Goal: Transaction & Acquisition: Download file/media

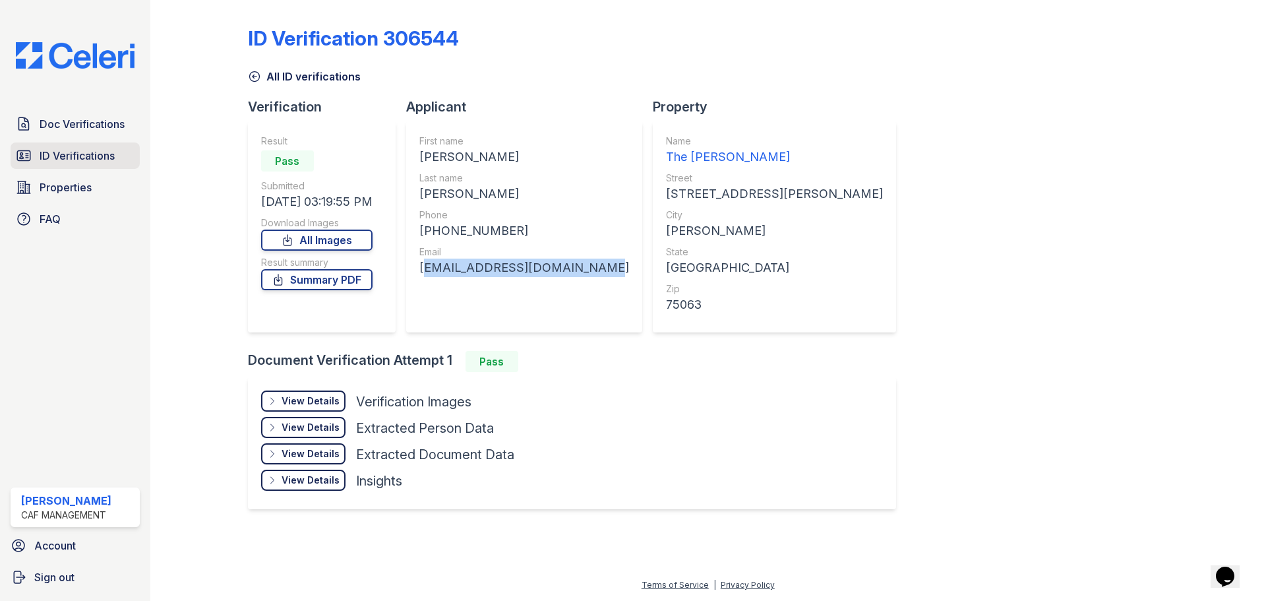
click at [67, 167] on link "ID Verifications" at bounding box center [75, 155] width 129 height 26
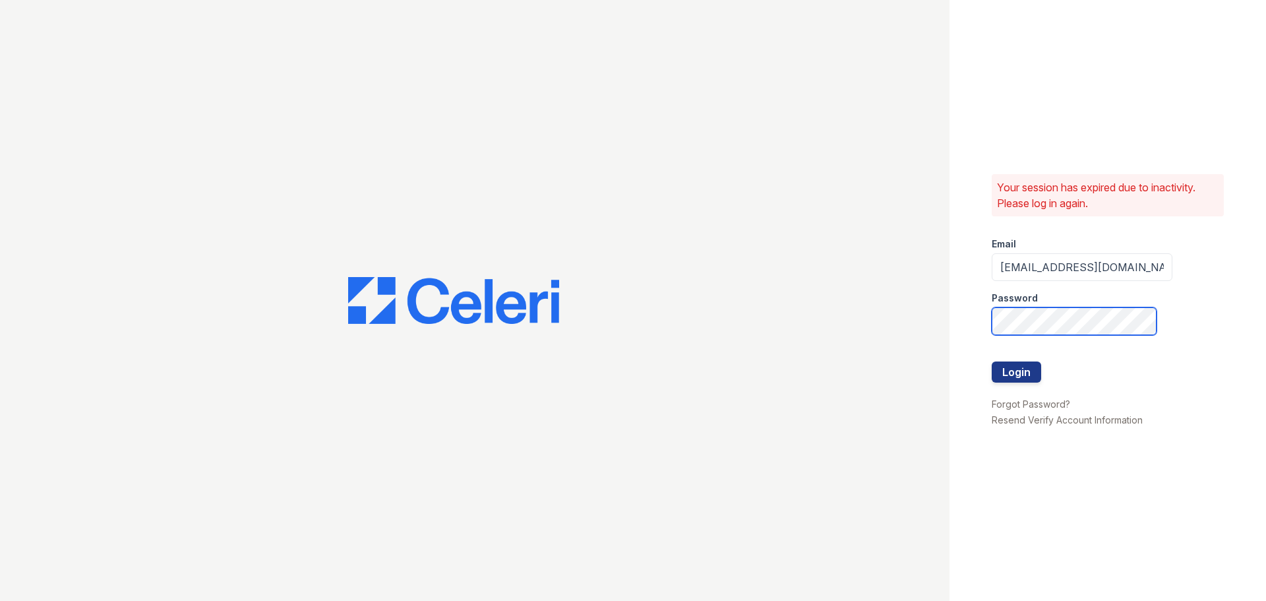
click at [992, 361] on button "Login" at bounding box center [1016, 371] width 49 height 21
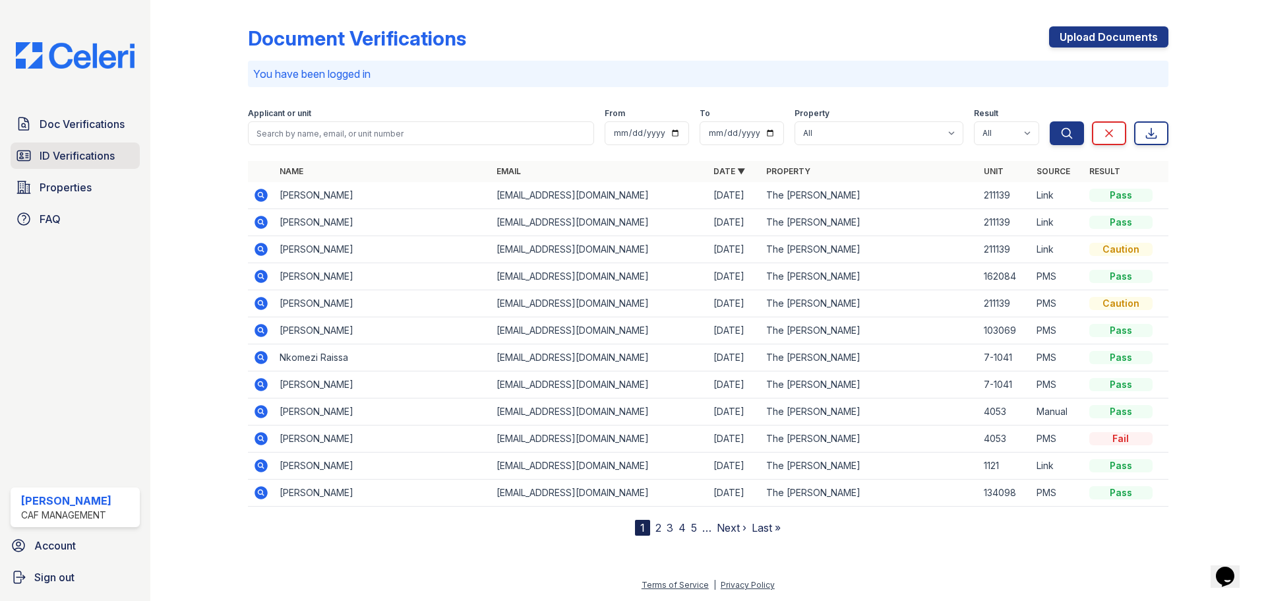
click at [84, 156] on span "ID Verifications" at bounding box center [77, 156] width 75 height 16
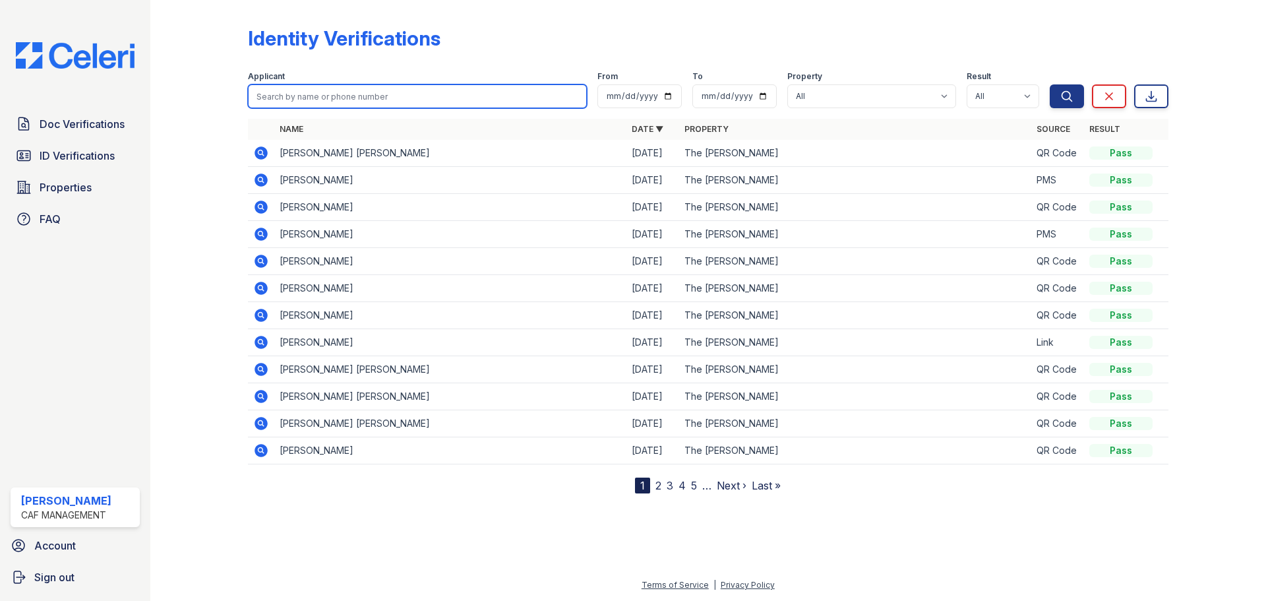
click at [339, 96] on input "search" at bounding box center [417, 96] width 339 height 24
type input "prathik"
click at [1050, 84] on button "Search" at bounding box center [1067, 96] width 34 height 24
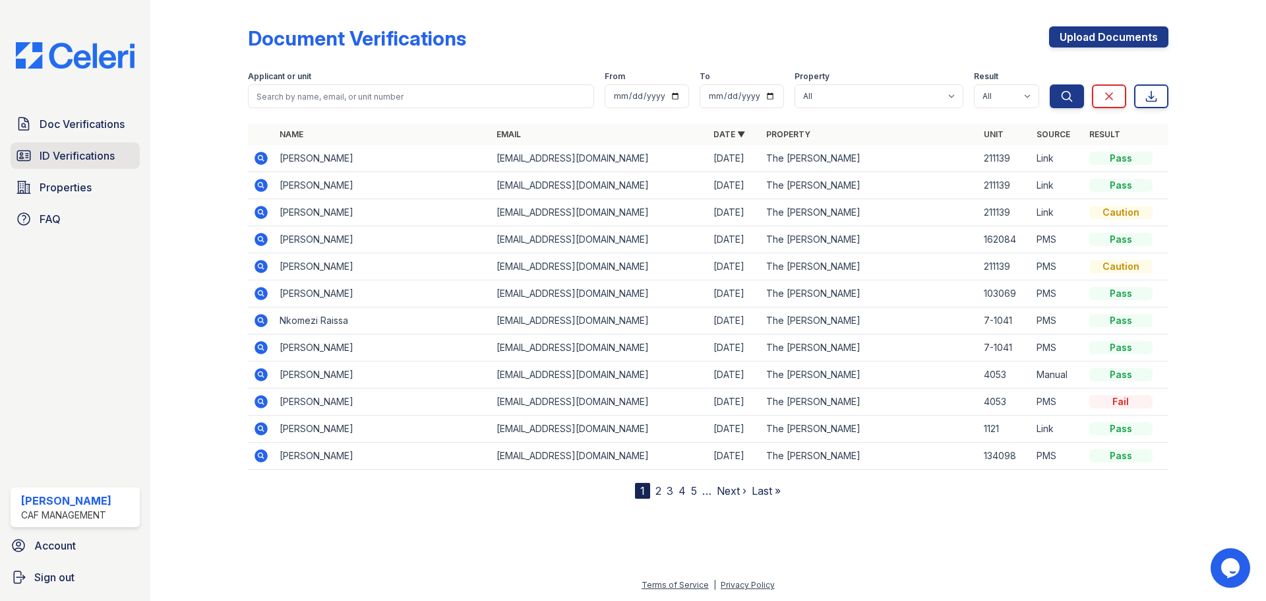
click at [94, 148] on span "ID Verifications" at bounding box center [77, 156] width 75 height 16
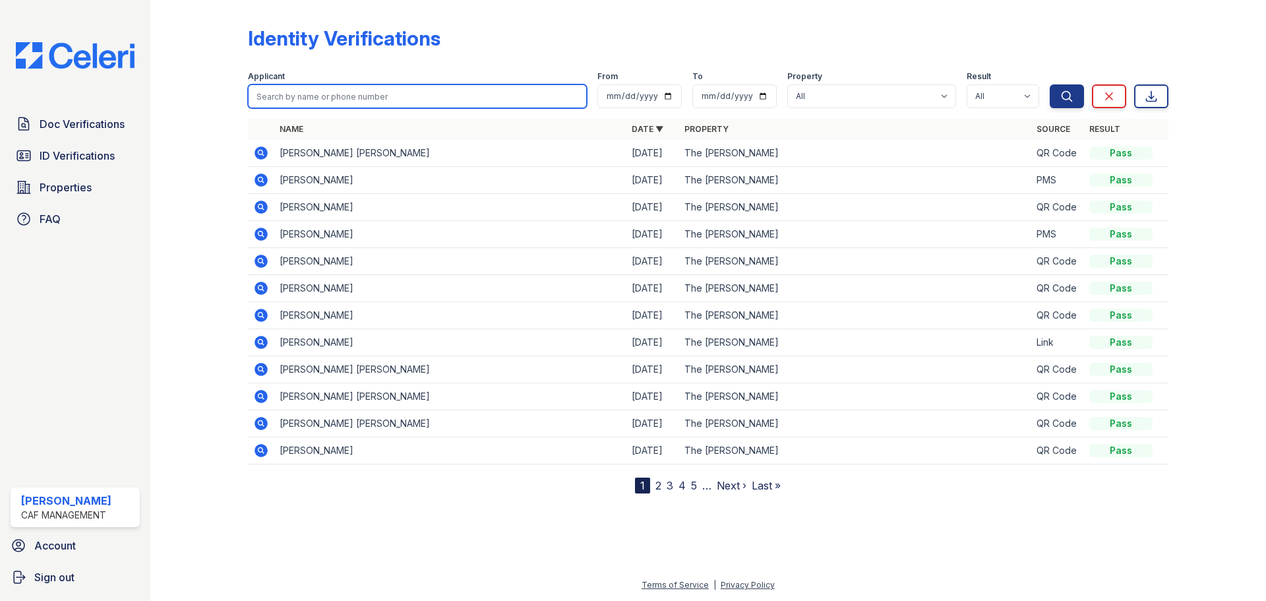
click at [336, 94] on input "search" at bounding box center [417, 96] width 339 height 24
type input "[PERSON_NAME]"
click at [1050, 84] on button "Search" at bounding box center [1067, 96] width 34 height 24
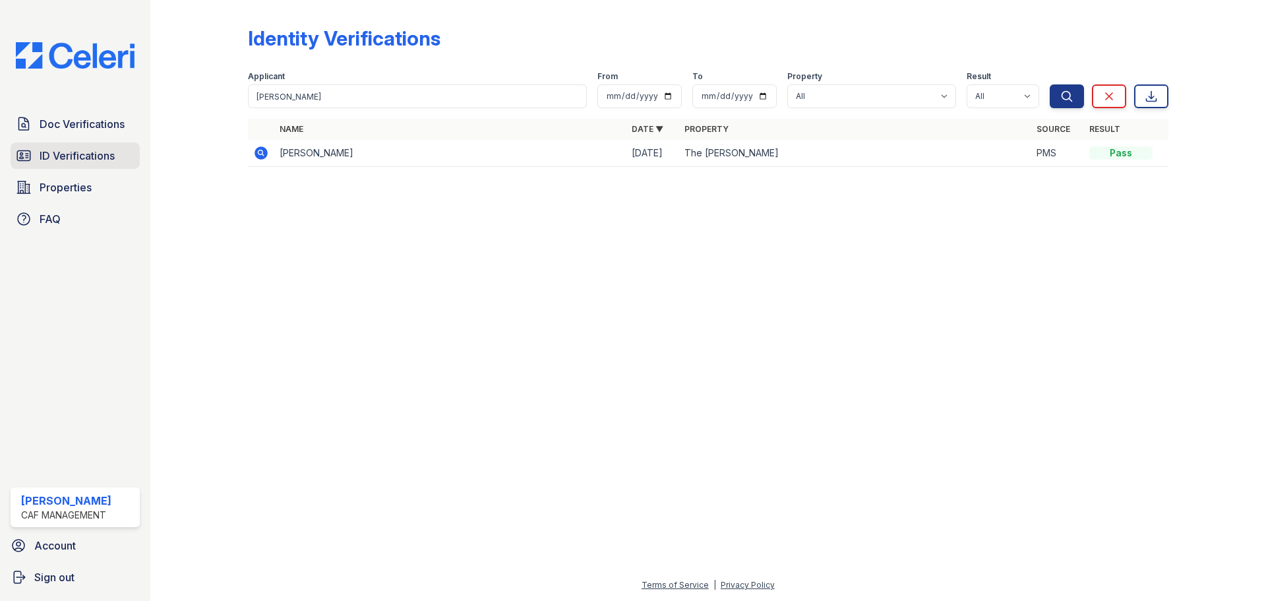
click at [76, 156] on span "ID Verifications" at bounding box center [77, 156] width 75 height 16
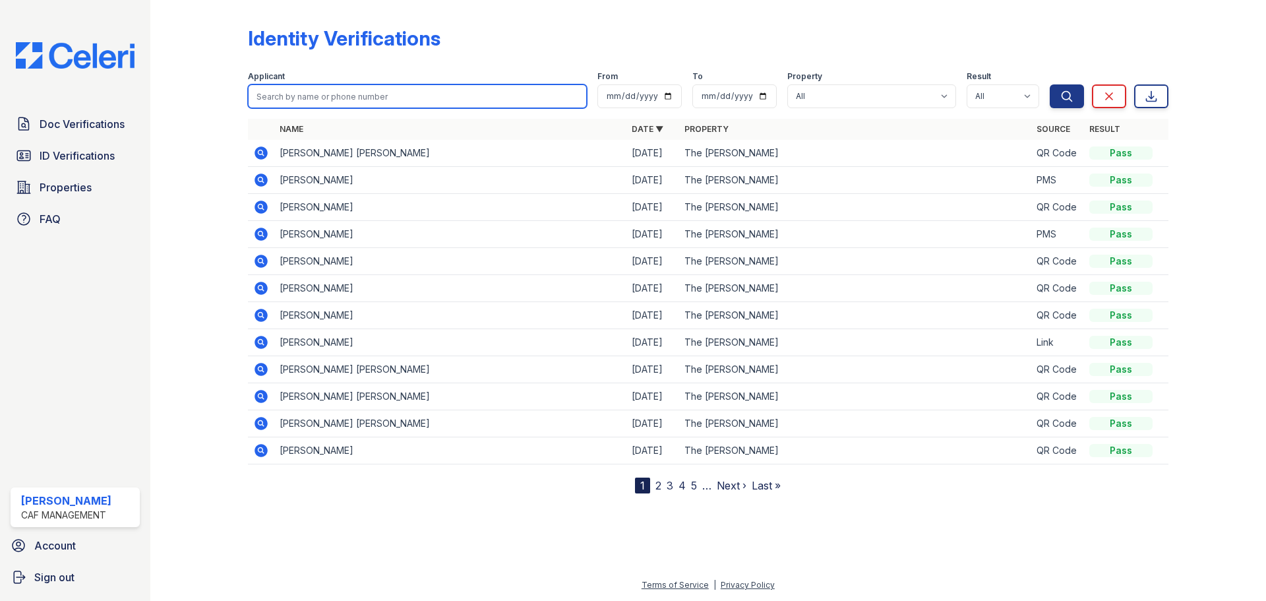
drag, startPoint x: 113, startPoint y: 117, endPoint x: 285, endPoint y: 89, distance: 174.4
click at [285, 89] on input "search" at bounding box center [417, 96] width 339 height 24
type input "prathik"
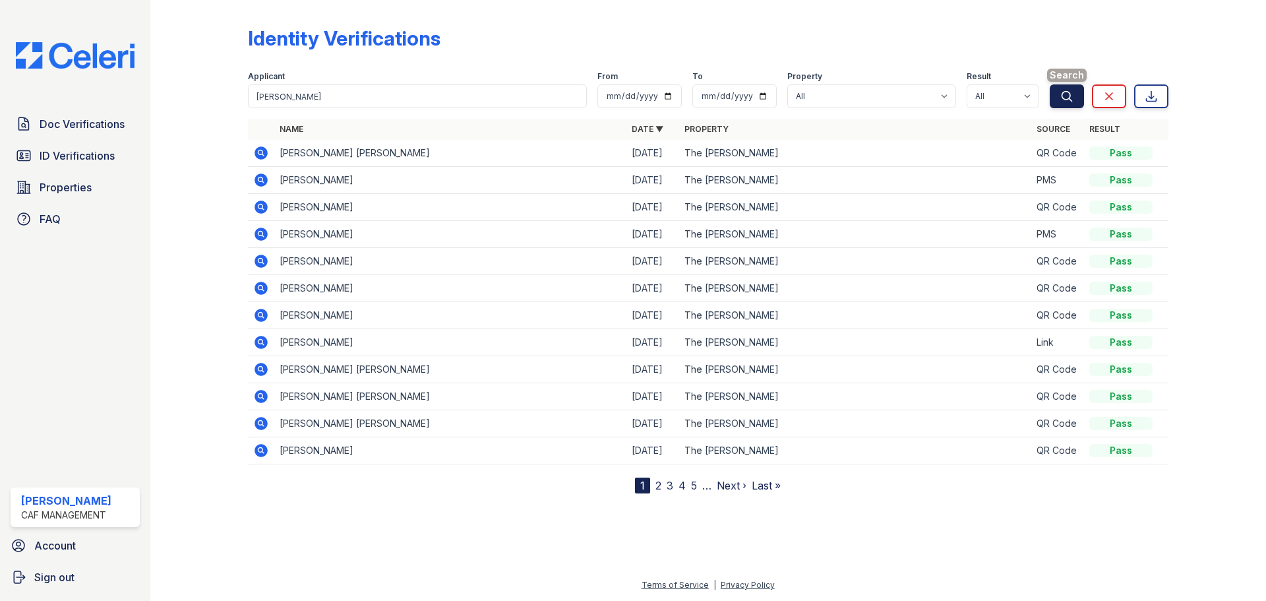
click at [1058, 98] on button "Search" at bounding box center [1067, 96] width 34 height 24
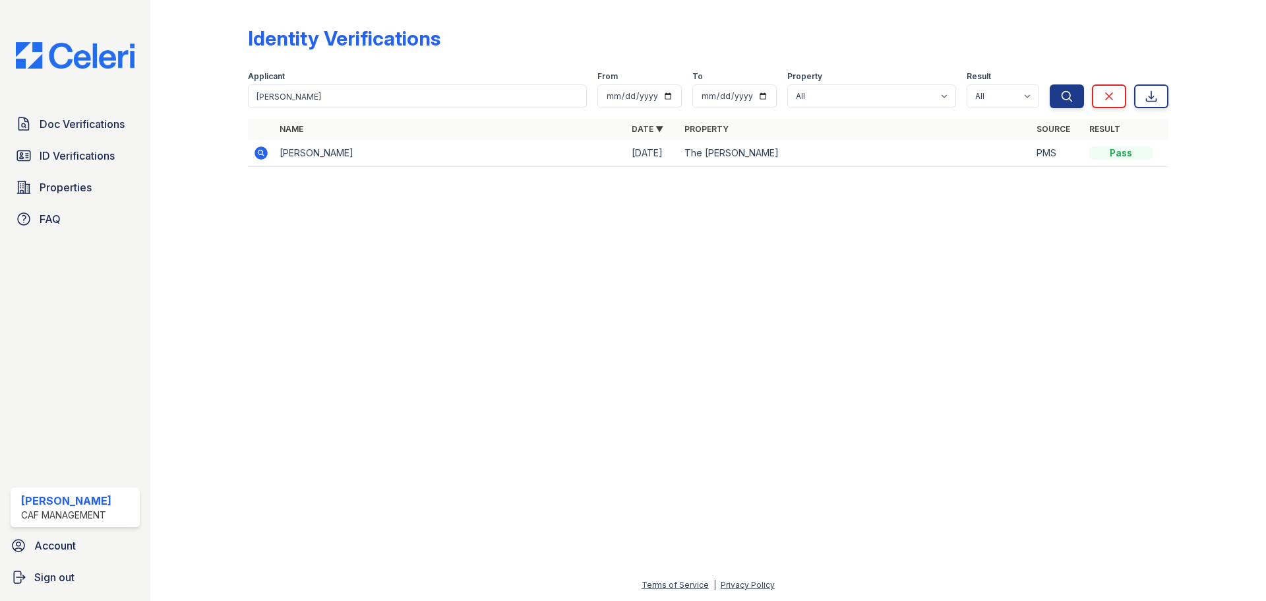
click at [260, 152] on icon at bounding box center [260, 151] width 3 height 3
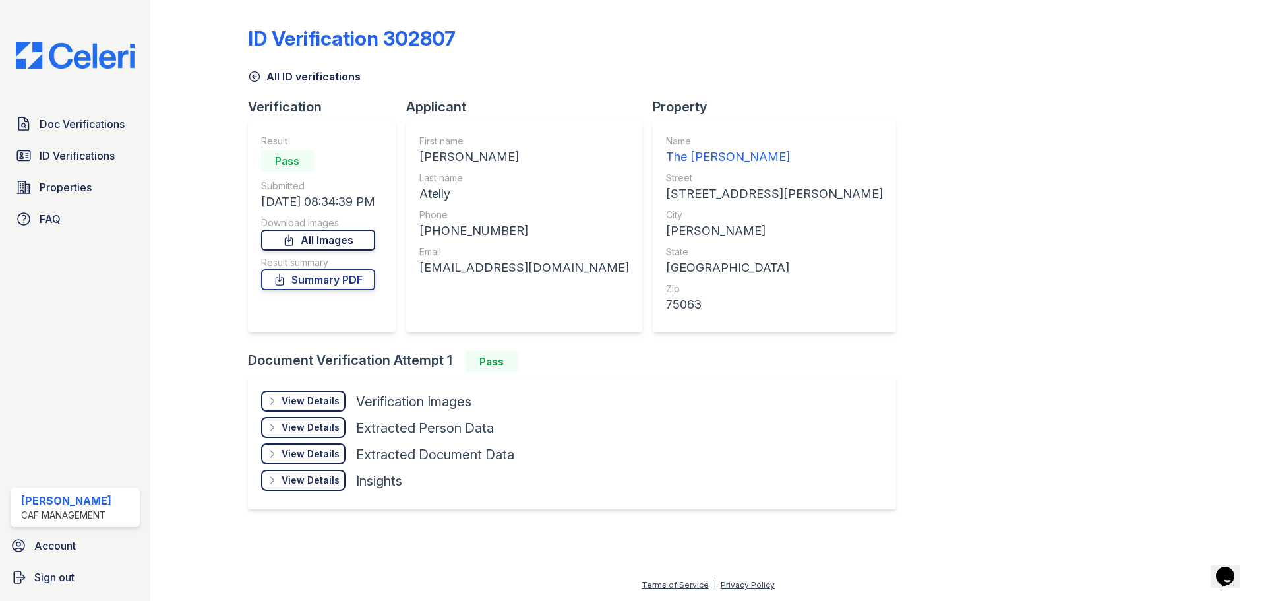
click at [348, 244] on link "All Images" at bounding box center [318, 240] width 114 height 21
click at [67, 126] on span "Doc Verifications" at bounding box center [82, 124] width 85 height 16
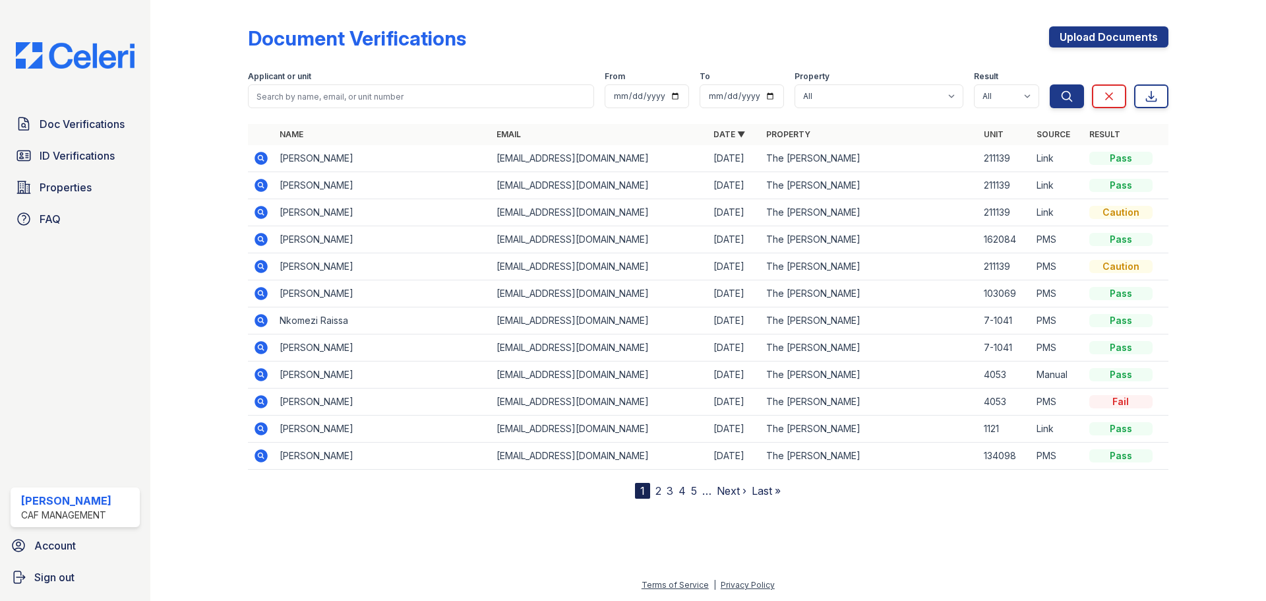
click at [261, 156] on icon at bounding box center [260, 157] width 3 height 3
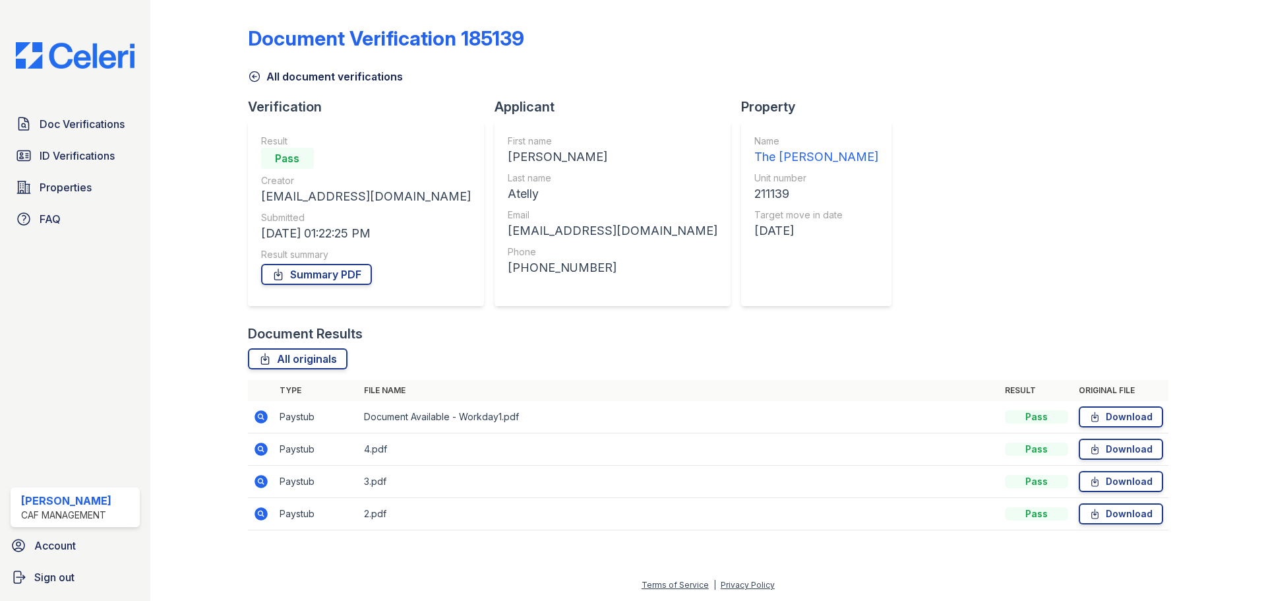
click at [326, 278] on link "Summary PDF" at bounding box center [316, 274] width 111 height 21
click at [69, 133] on link "Doc Verifications" at bounding box center [75, 124] width 129 height 26
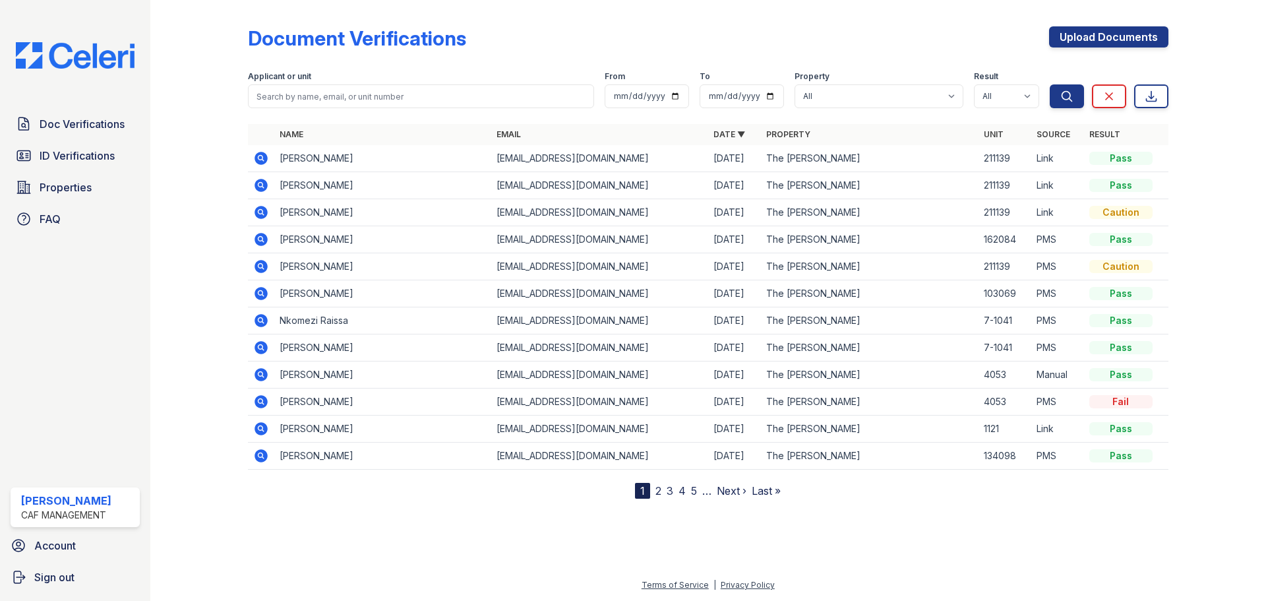
click at [267, 185] on icon at bounding box center [261, 185] width 13 height 13
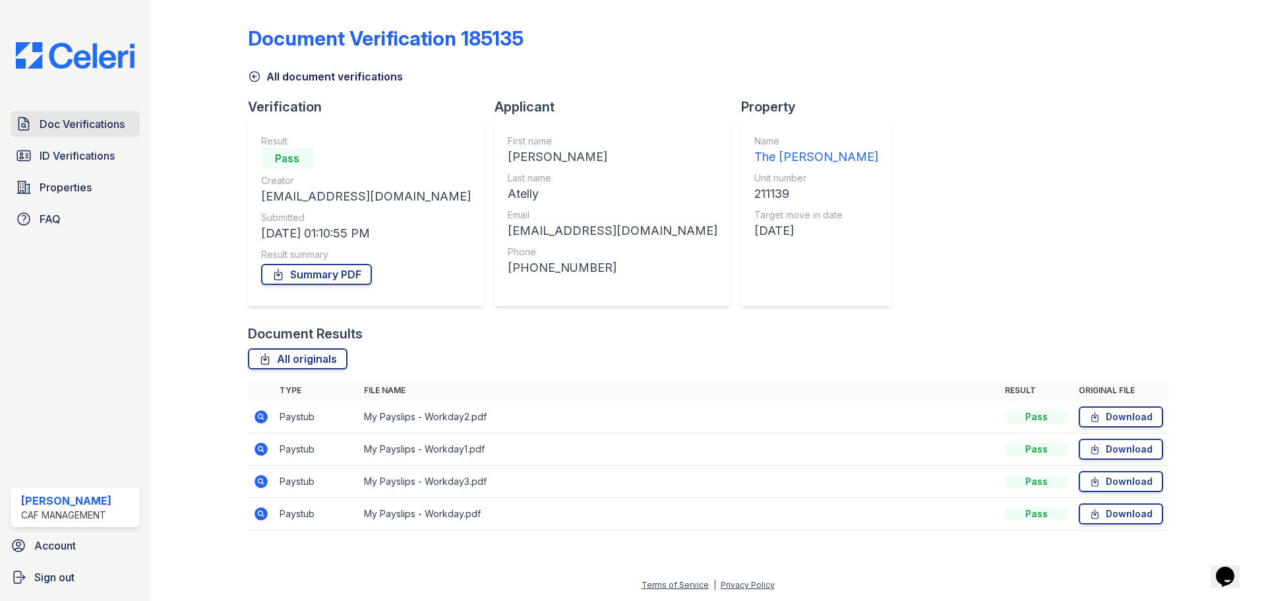
click at [90, 129] on span "Doc Verifications" at bounding box center [82, 124] width 85 height 16
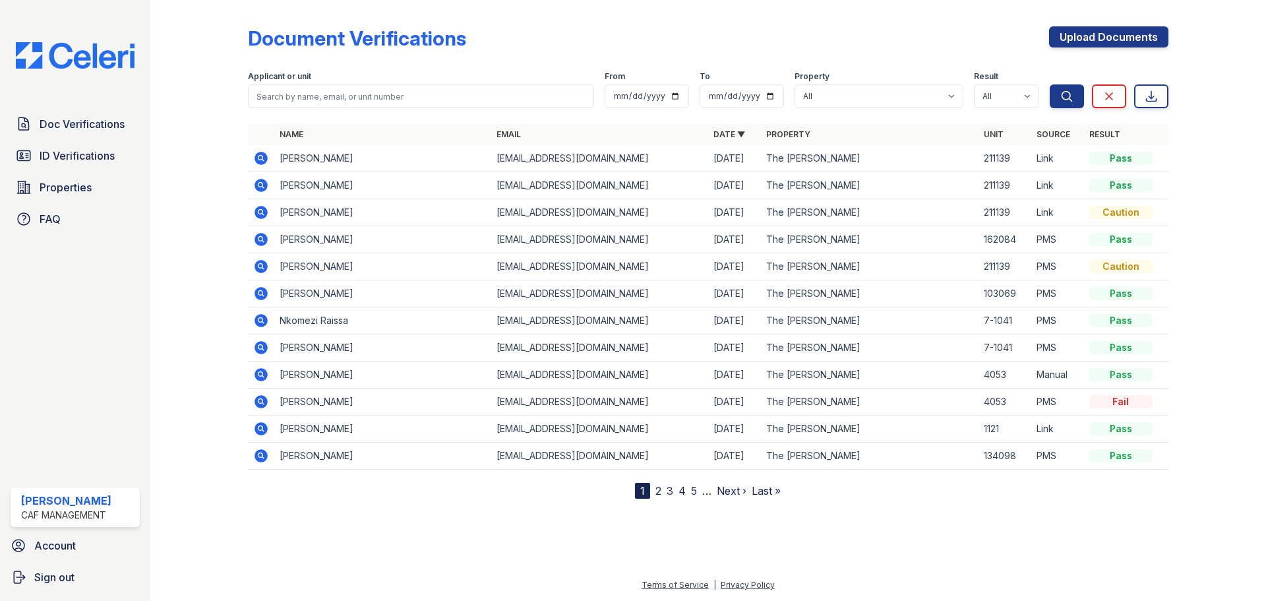
click at [270, 165] on td at bounding box center [261, 158] width 26 height 27
click at [264, 160] on icon at bounding box center [261, 158] width 13 height 13
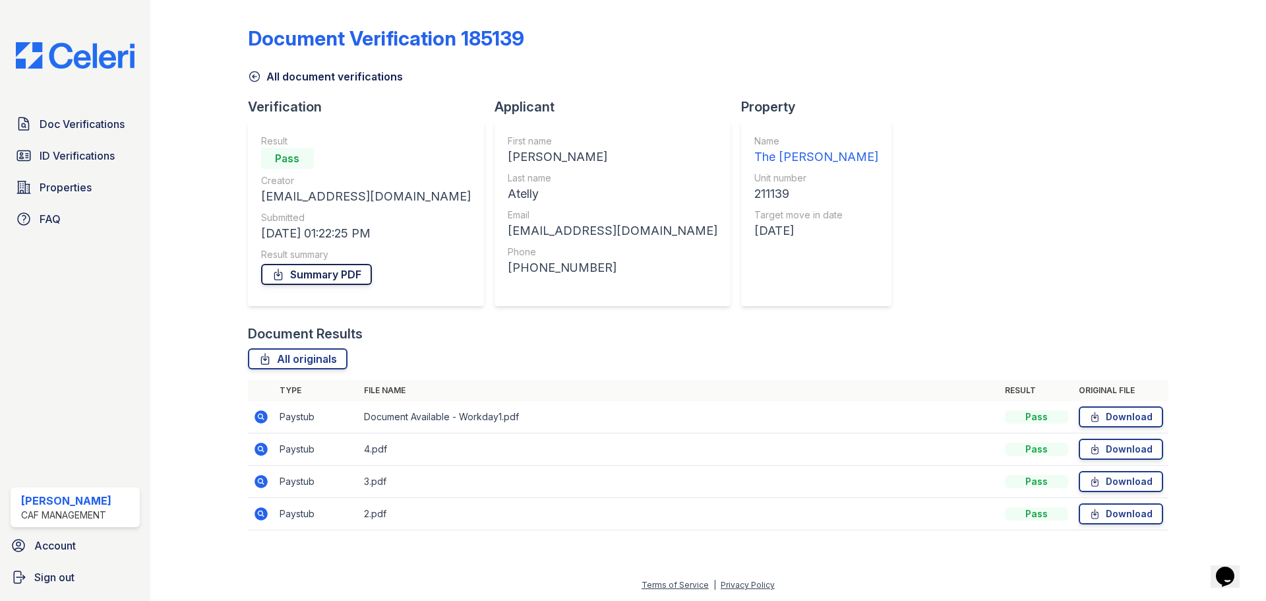
click at [342, 274] on link "Summary PDF" at bounding box center [316, 274] width 111 height 21
click at [1123, 412] on link "Download" at bounding box center [1121, 416] width 84 height 21
click at [1139, 447] on link "Download" at bounding box center [1121, 449] width 84 height 21
drag, startPoint x: 1124, startPoint y: 481, endPoint x: 1113, endPoint y: 483, distance: 11.5
click at [1124, 481] on link "Download" at bounding box center [1121, 481] width 84 height 21
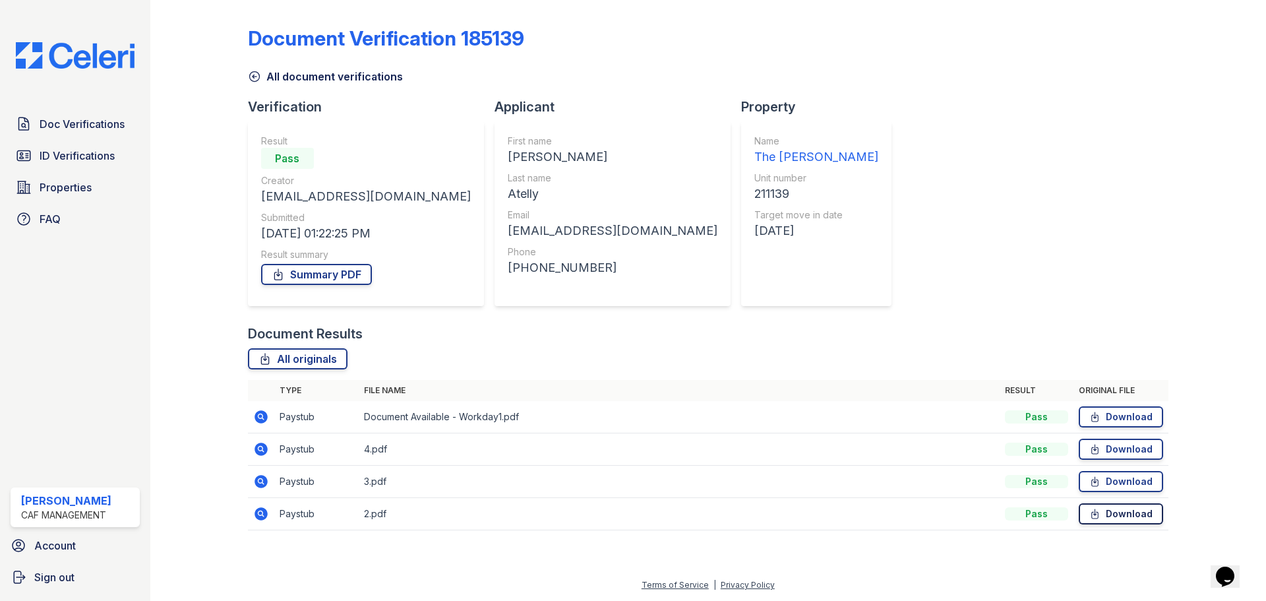
click at [1103, 510] on link "Download" at bounding box center [1121, 513] width 84 height 21
click at [1105, 447] on link "Download" at bounding box center [1121, 449] width 84 height 21
click at [1114, 485] on link "Download" at bounding box center [1121, 481] width 84 height 21
